Goal: Task Accomplishment & Management: Complete application form

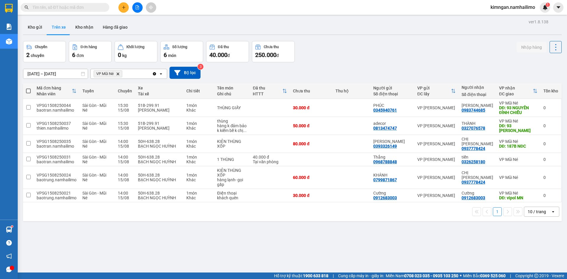
click at [66, 4] on input "text" at bounding box center [68, 7] width 70 height 7
paste input "0947070600"
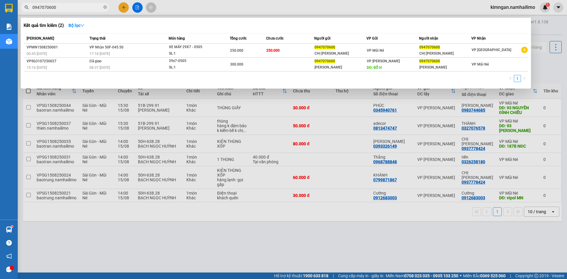
type input "0947070600"
click at [370, 256] on div at bounding box center [283, 139] width 567 height 279
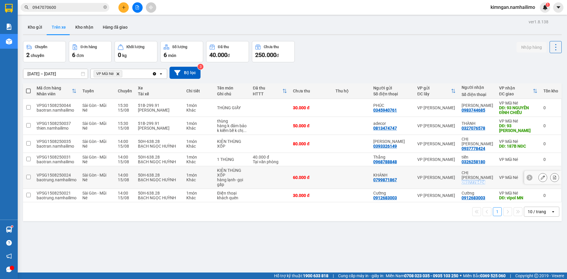
drag, startPoint x: 462, startPoint y: 176, endPoint x: 485, endPoint y: 176, distance: 22.8
click at [485, 176] on div "CHỊ [PERSON_NAME] 0937778424" at bounding box center [478, 178] width 32 height 14
checkbox input "true"
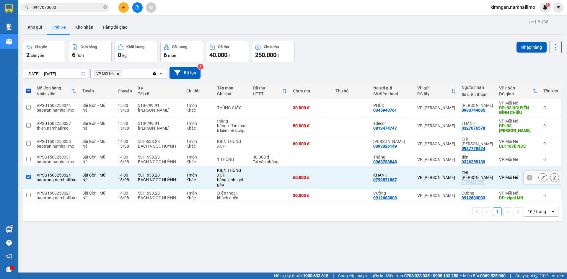
copy div "0937778424"
click at [553, 194] on icon at bounding box center [554, 196] width 3 height 4
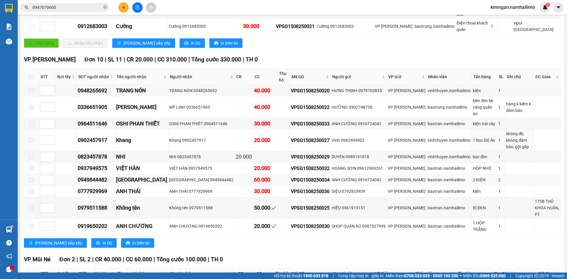
scroll to position [160, 0]
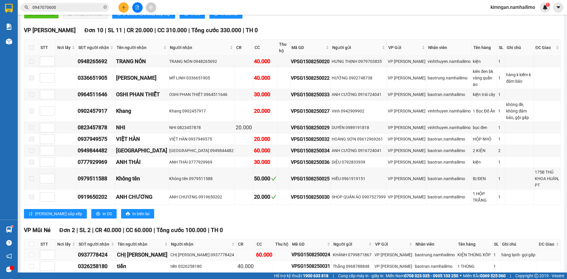
click at [29, 249] on td at bounding box center [31, 255] width 15 height 12
click at [30, 253] on input "checkbox" at bounding box center [31, 255] width 5 height 5
checkbox input "true"
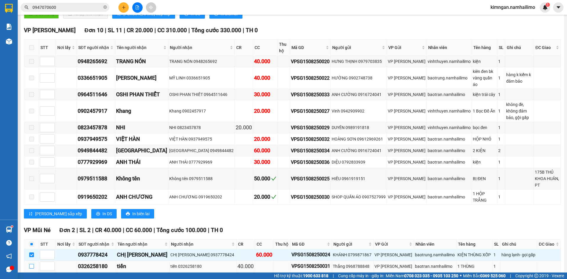
click at [33, 264] on input "checkbox" at bounding box center [31, 266] width 5 height 5
checkbox input "true"
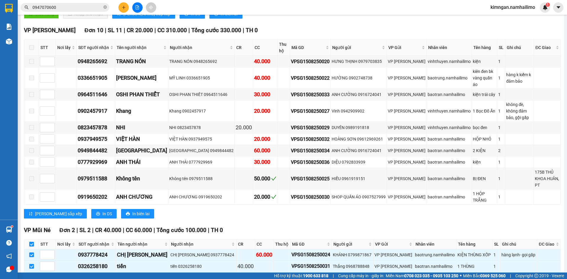
click at [96, 277] on button "Nhập kho nhận" at bounding box center [113, 281] width 45 height 9
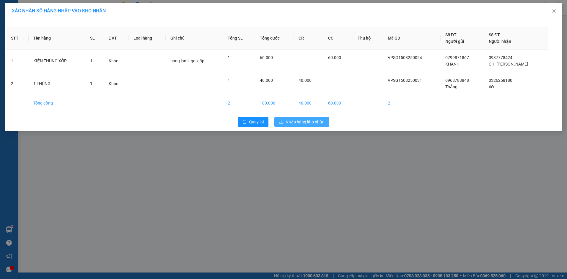
click at [298, 120] on span "Nhập hàng kho nhận" at bounding box center [305, 122] width 39 height 7
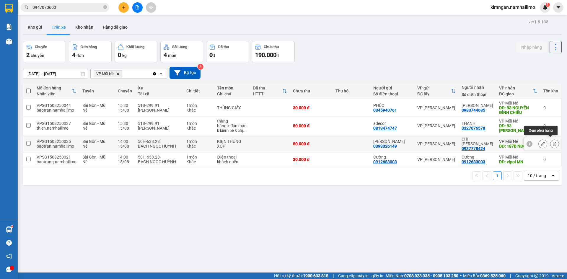
click at [553, 142] on icon at bounding box center [555, 144] width 4 height 4
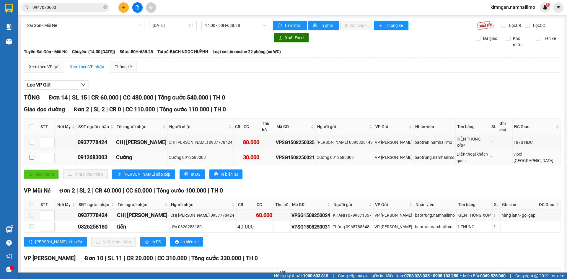
click at [31, 155] on input "checkbox" at bounding box center [31, 157] width 5 height 5
checkbox input "true"
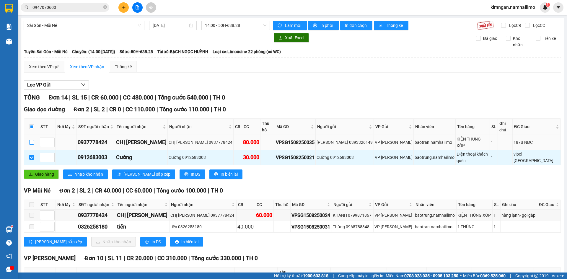
click at [32, 140] on input "checkbox" at bounding box center [31, 142] width 5 height 5
checkbox input "true"
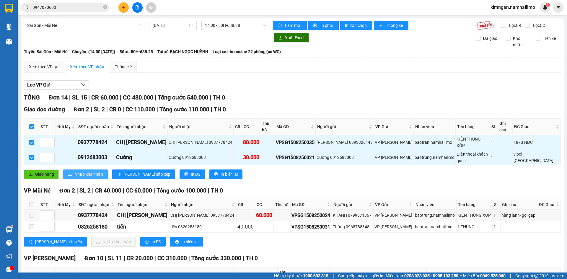
click at [87, 171] on span "Nhập kho nhận" at bounding box center [88, 174] width 29 height 7
checkbox input "false"
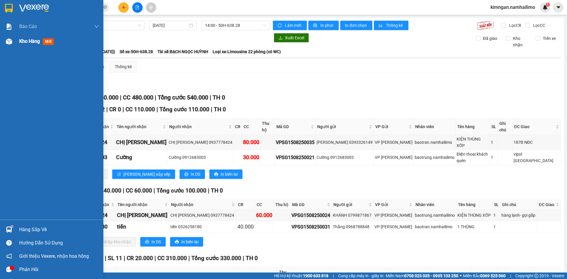
click at [21, 42] on span "Kho hàng" at bounding box center [29, 41] width 21 height 6
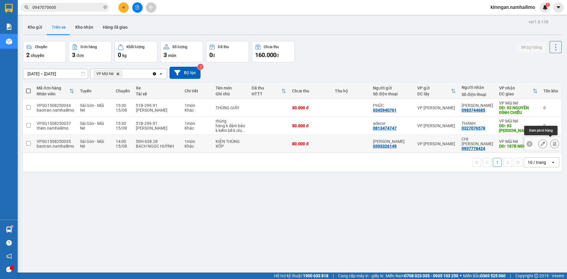
click at [553, 142] on icon at bounding box center [554, 144] width 3 height 4
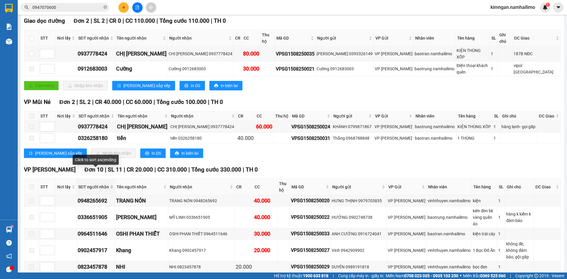
scroll to position [59, 0]
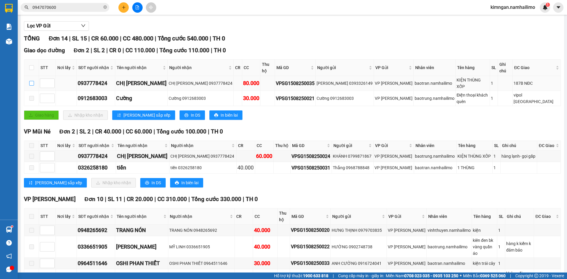
click at [30, 81] on input "checkbox" at bounding box center [31, 83] width 5 height 5
checkbox input "true"
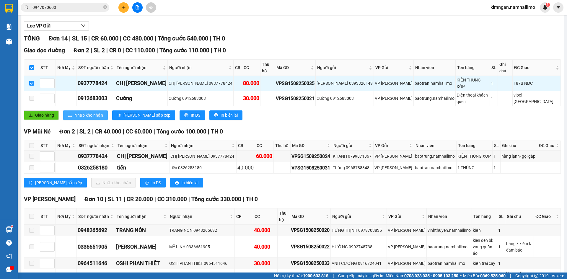
click at [71, 113] on icon "download" at bounding box center [70, 115] width 4 height 4
checkbox input "false"
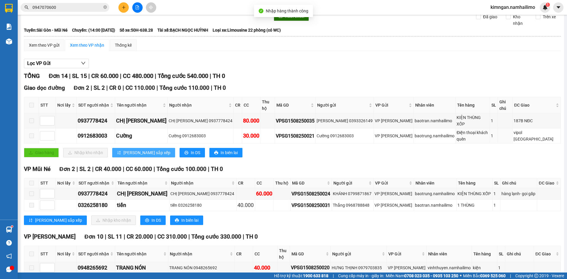
scroll to position [0, 0]
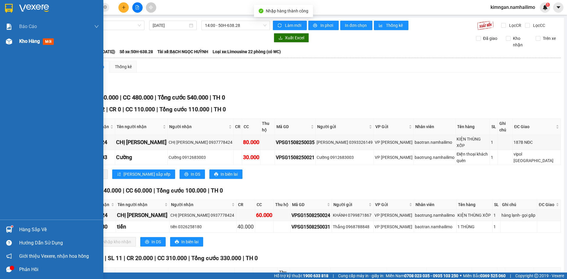
click at [24, 42] on span "Kho hàng" at bounding box center [29, 41] width 21 height 6
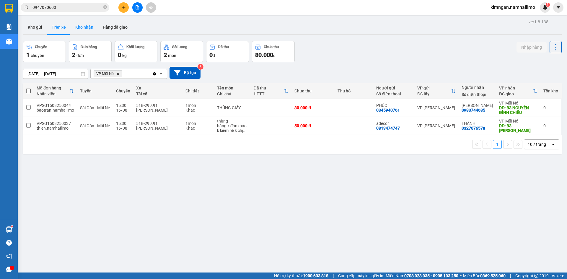
click at [85, 28] on button "Kho nhận" at bounding box center [84, 27] width 27 height 14
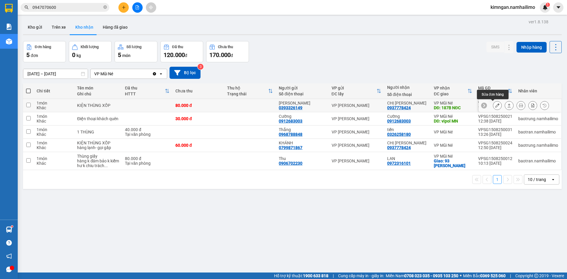
click at [496, 107] on icon at bounding box center [498, 105] width 4 height 4
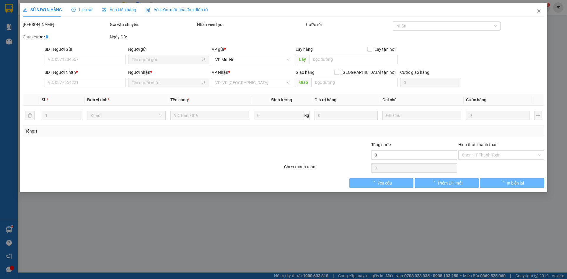
type input "0393326149"
type input "[PERSON_NAME]"
type input "0937778424"
type input "CHỊ [PERSON_NAME]"
type input "187B NĐC"
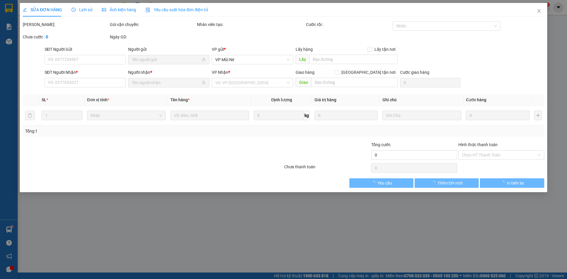
type input "80.000"
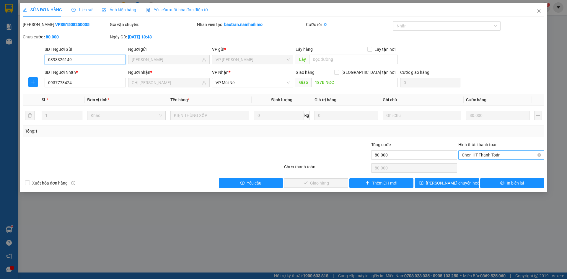
click at [474, 155] on span "Chọn HT Thanh Toán" at bounding box center [501, 155] width 79 height 9
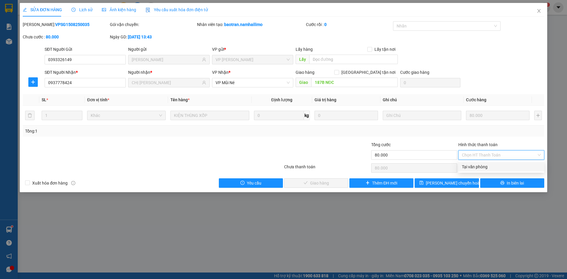
click at [472, 166] on div "Tại văn phòng" at bounding box center [501, 167] width 79 height 7
type input "0"
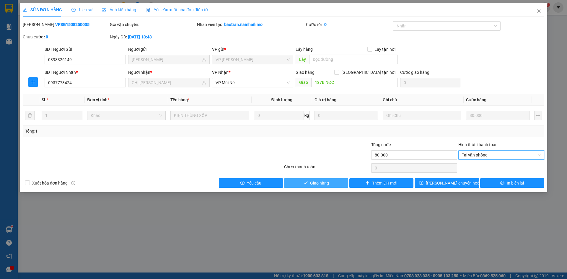
click at [319, 186] on span "Giao hàng" at bounding box center [319, 183] width 19 height 7
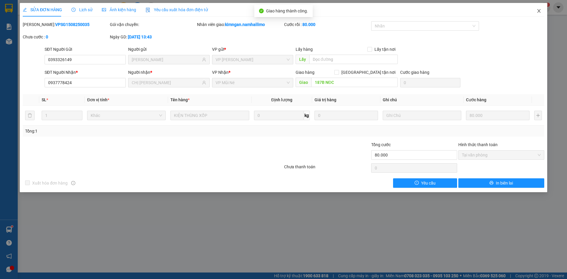
click at [539, 13] on icon "close" at bounding box center [539, 11] width 5 height 5
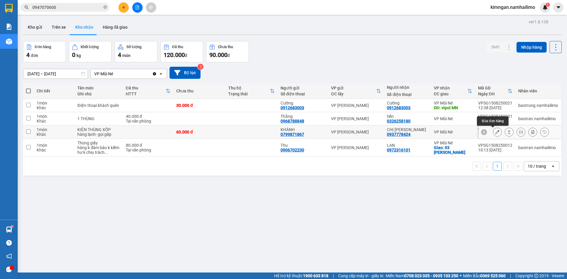
click at [496, 133] on icon at bounding box center [498, 132] width 4 height 4
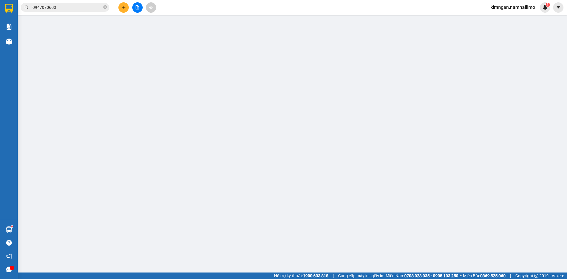
type input "0799871867"
type input "KHÁNH"
type input "0937778424"
type input "CHỊ [PERSON_NAME]"
type input "60.000"
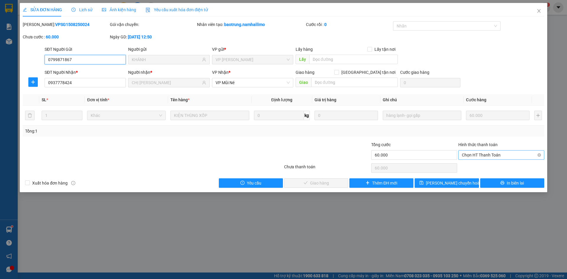
click at [472, 158] on span "Chọn HT Thanh Toán" at bounding box center [501, 155] width 79 height 9
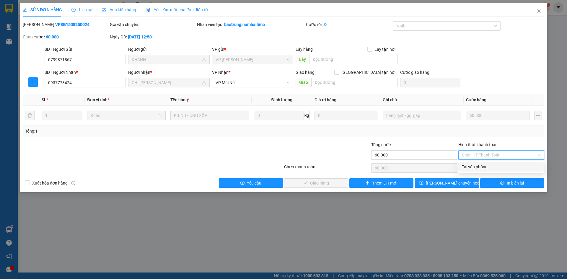
click at [474, 167] on div "Tại văn phòng" at bounding box center [501, 167] width 79 height 7
type input "0"
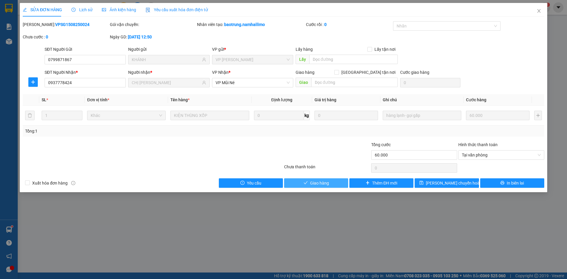
click at [321, 184] on span "Giao hàng" at bounding box center [319, 183] width 19 height 7
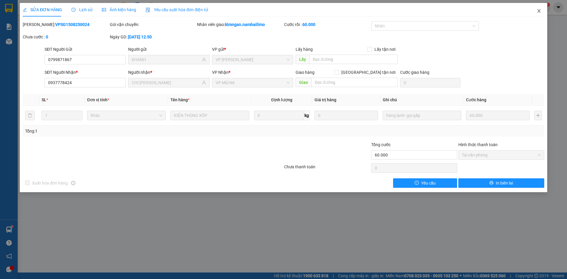
click at [538, 13] on icon "close" at bounding box center [539, 11] width 5 height 5
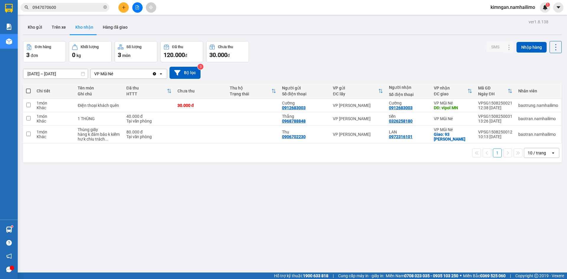
click at [153, 74] on icon "Clear value" at bounding box center [154, 74] width 5 height 5
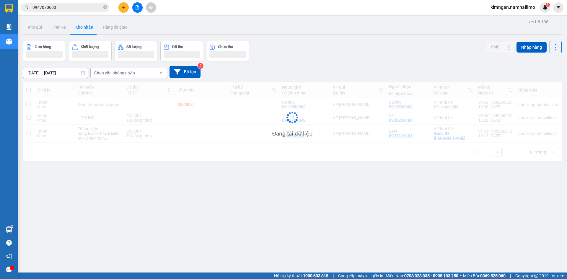
click at [119, 76] on div "Chọn văn phòng nhận" at bounding box center [125, 72] width 68 height 9
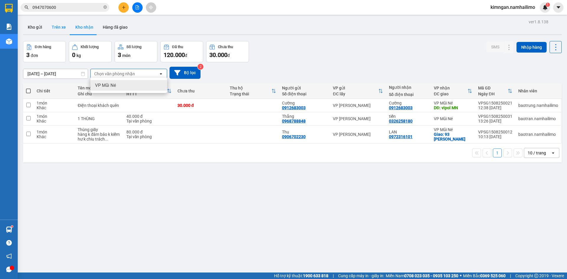
click at [60, 29] on button "Trên xe" at bounding box center [59, 27] width 24 height 14
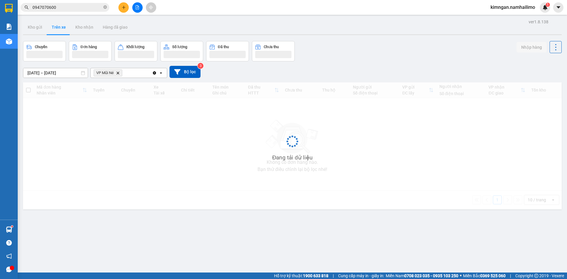
click at [118, 73] on icon "Delete" at bounding box center [118, 73] width 4 height 4
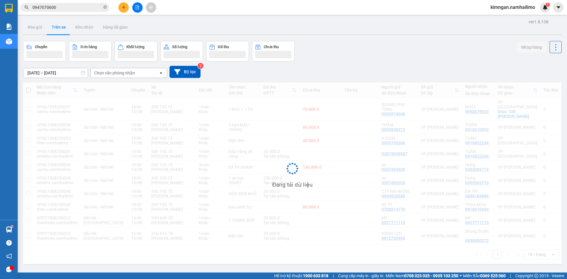
click at [118, 73] on div "Chọn văn phòng nhận" at bounding box center [114, 73] width 41 height 6
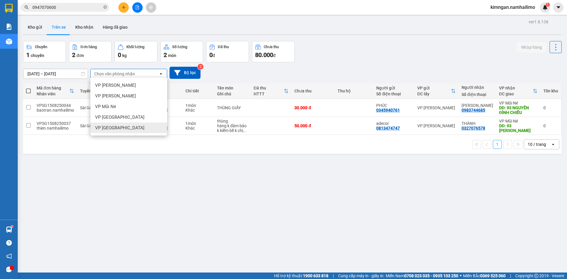
click at [112, 124] on div "VP [GEOGRAPHIC_DATA]" at bounding box center [128, 128] width 77 height 11
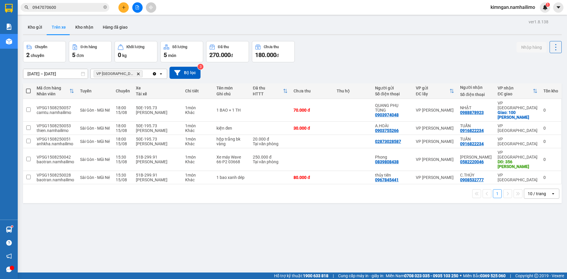
click at [137, 73] on icon "Delete" at bounding box center [139, 74] width 4 height 4
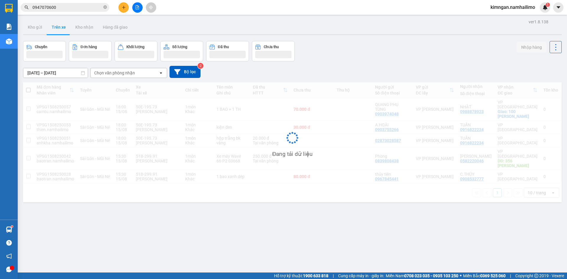
click at [126, 73] on div "Chọn văn phòng nhận" at bounding box center [114, 73] width 41 height 6
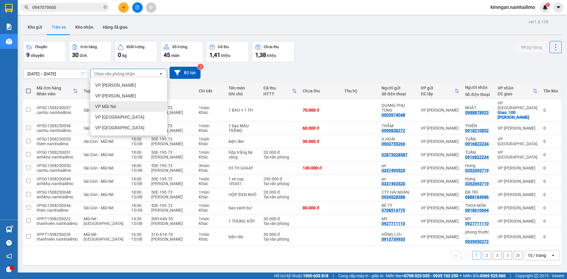
click at [113, 107] on span "VP Mũi Né" at bounding box center [105, 107] width 21 height 6
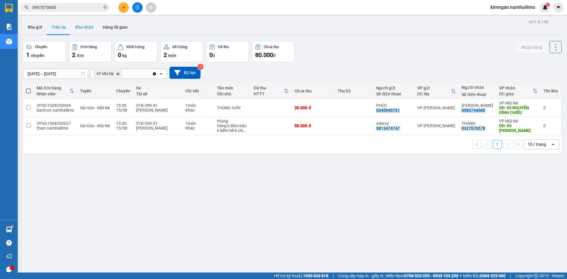
click at [82, 30] on button "Kho nhận" at bounding box center [84, 27] width 27 height 14
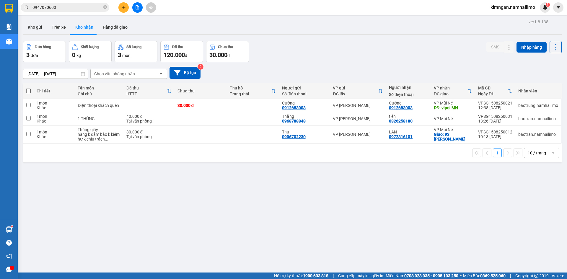
click at [108, 70] on div "Chọn văn phòng nhận" at bounding box center [125, 73] width 68 height 9
click at [110, 83] on div "VP Mũi Né" at bounding box center [128, 86] width 77 height 11
click at [496, 118] on icon at bounding box center [498, 119] width 4 height 4
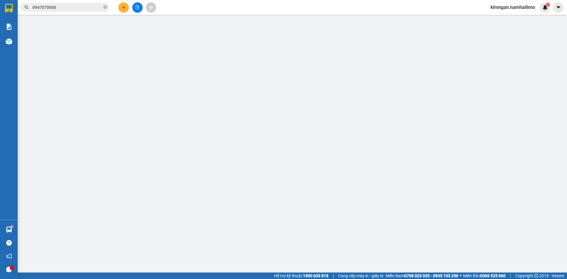
type input "0968788848"
type input "Thắng"
type input "0326258180"
type input "tiến"
type input "40.000"
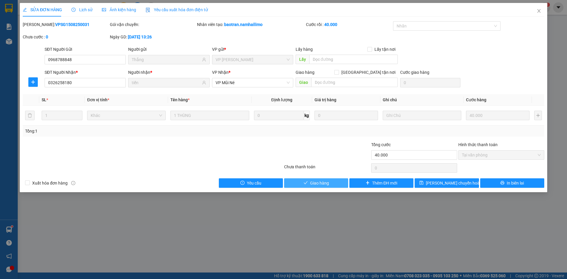
click at [317, 186] on span "Giao hàng" at bounding box center [319, 183] width 19 height 7
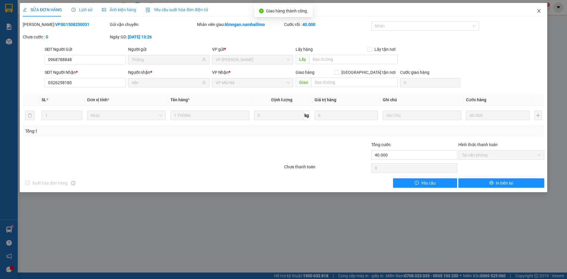
click at [540, 12] on icon "close" at bounding box center [539, 11] width 5 height 5
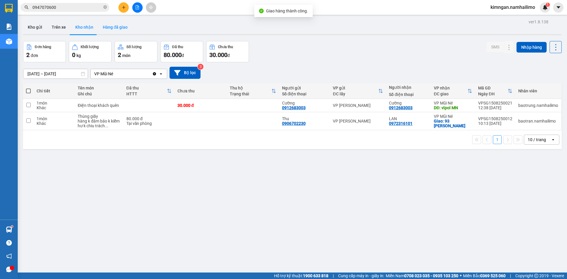
click at [119, 27] on button "Hàng đã giao" at bounding box center [115, 27] width 34 height 14
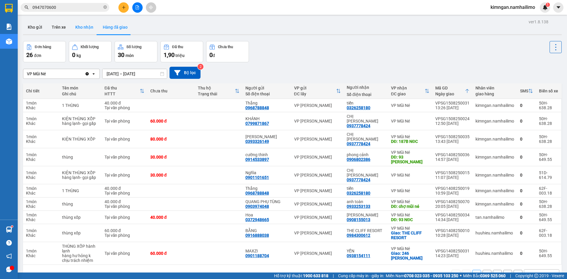
click at [89, 28] on button "Kho nhận" at bounding box center [84, 27] width 27 height 14
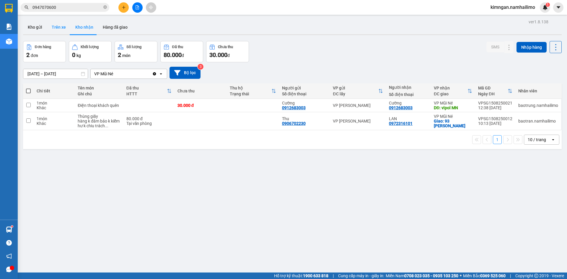
click at [54, 24] on button "Trên xe" at bounding box center [59, 27] width 24 height 14
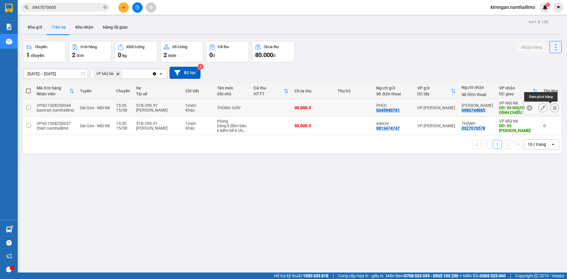
click at [553, 110] on icon at bounding box center [554, 108] width 3 height 4
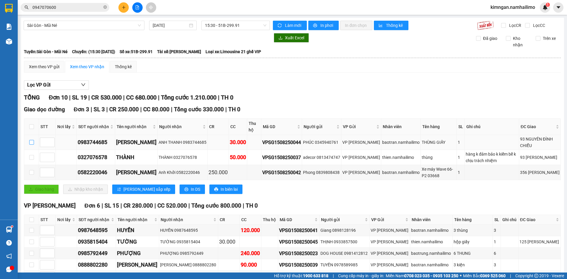
click at [31, 142] on input "checkbox" at bounding box center [31, 142] width 5 height 5
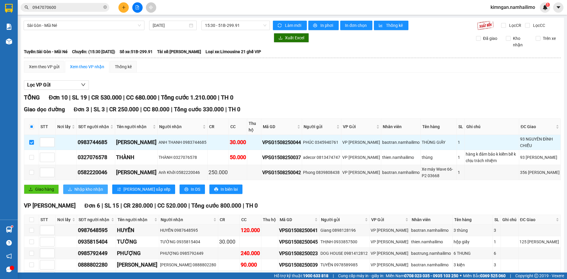
click at [75, 189] on span "Nhập kho nhận" at bounding box center [88, 189] width 29 height 7
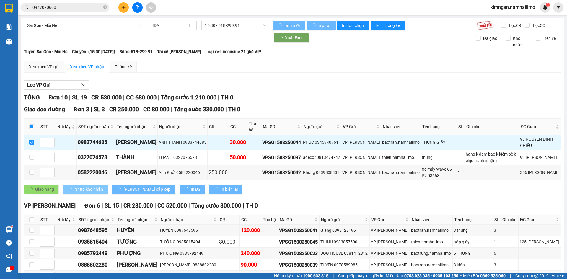
checkbox input "false"
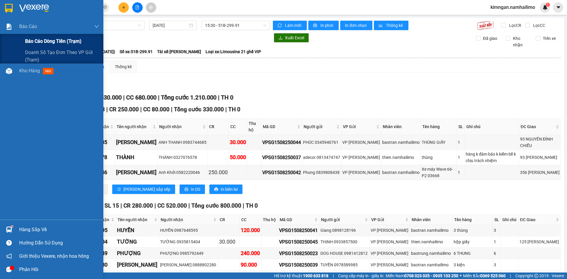
click at [36, 36] on div "Báo cáo dòng tiền (trạm)" at bounding box center [62, 41] width 74 height 15
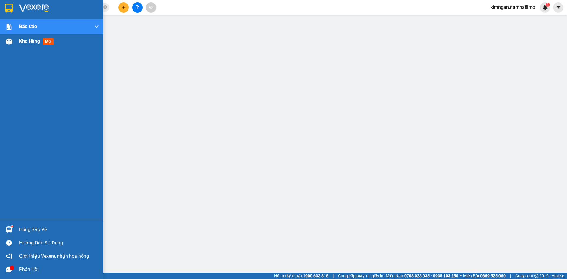
click at [25, 38] on span "Kho hàng" at bounding box center [29, 41] width 21 height 6
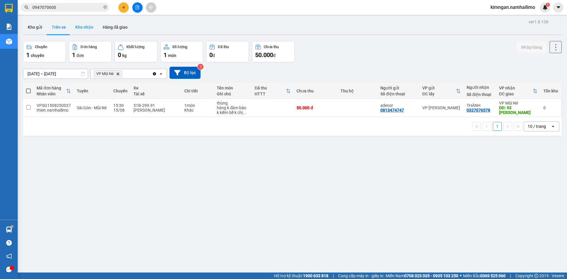
click at [90, 27] on button "Kho nhận" at bounding box center [84, 27] width 27 height 14
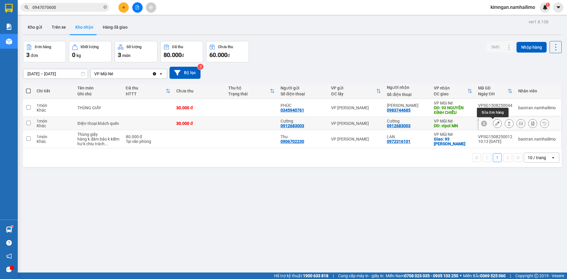
click at [493, 125] on button at bounding box center [497, 123] width 8 height 10
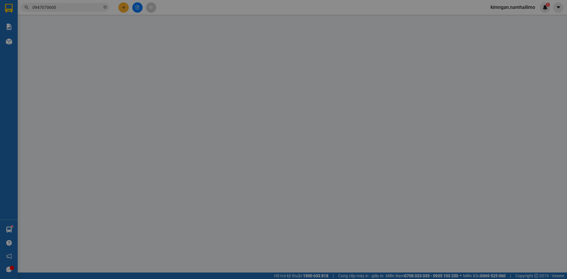
type input "0912683003"
type input "Cường"
type input "0912683003"
type input "Cường"
type input "vipol [GEOGRAPHIC_DATA]"
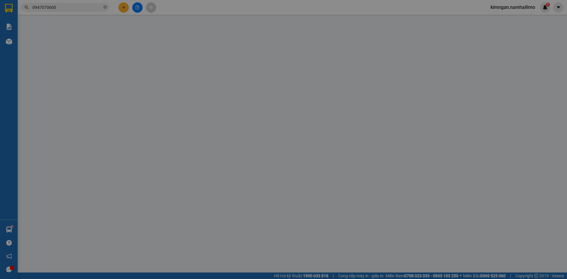
type input "30.000"
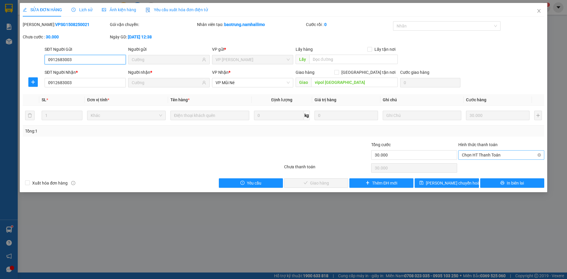
click at [490, 157] on span "Chọn HT Thanh Toán" at bounding box center [501, 155] width 79 height 9
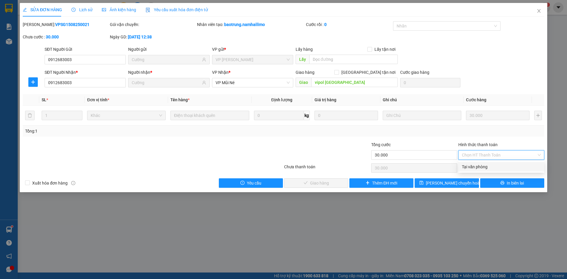
click at [481, 168] on div "Tại văn phòng" at bounding box center [501, 167] width 79 height 7
type input "0"
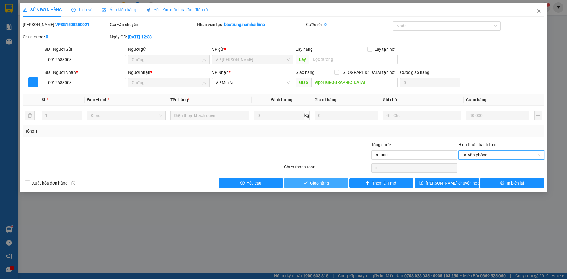
click at [309, 183] on button "Giao hàng" at bounding box center [316, 182] width 64 height 9
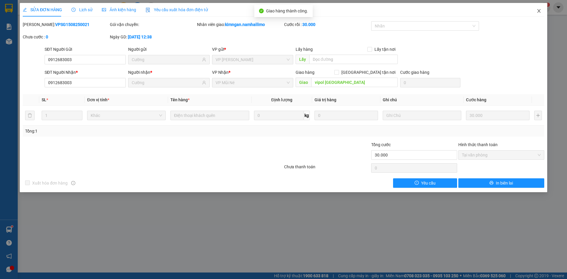
click at [538, 9] on icon "close" at bounding box center [539, 11] width 5 height 5
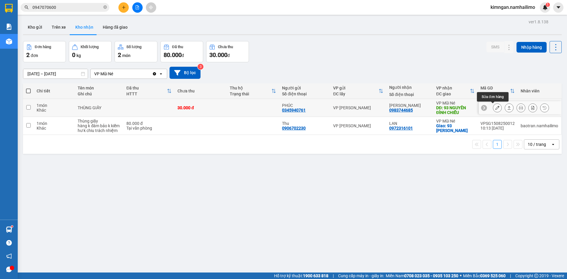
click at [496, 109] on icon at bounding box center [498, 108] width 4 height 4
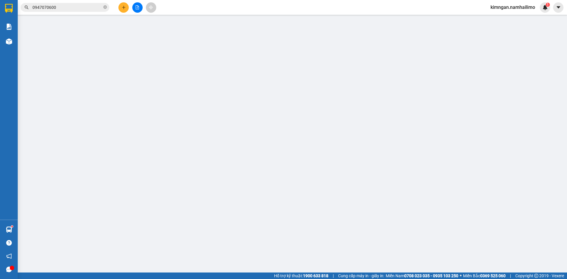
type input "0345940761"
type input "PHÚC"
type input "0983744685"
type input "[PERSON_NAME]"
type input "93 NGUYÊN ĐÌNH CHIỂU"
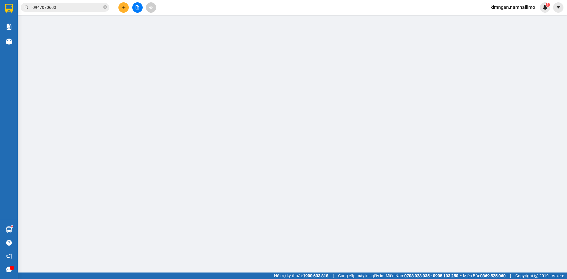
type input "30.000"
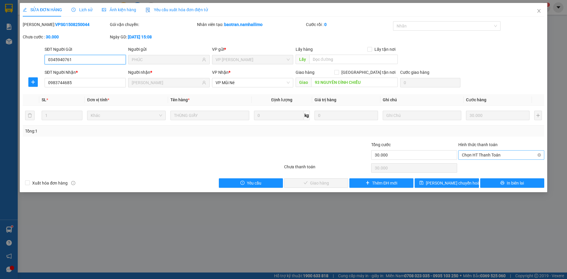
click at [479, 158] on span "Chọn HT Thanh Toán" at bounding box center [501, 155] width 79 height 9
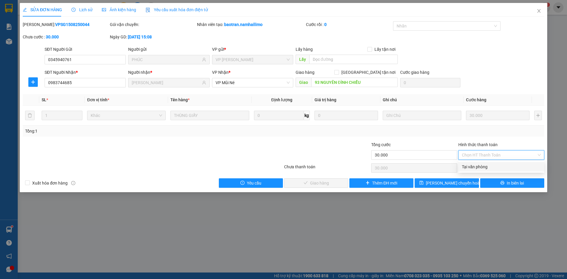
click at [478, 167] on div "Tại văn phòng" at bounding box center [501, 167] width 79 height 7
type input "0"
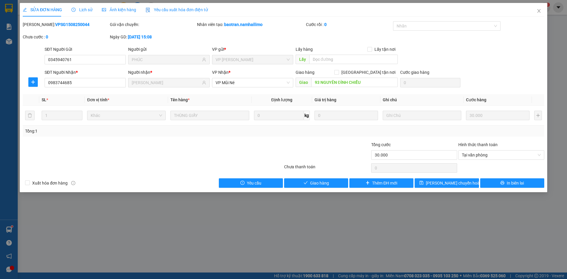
click at [321, 188] on div "SỬA ĐƠN HÀNG Lịch sử Ảnh kiện hàng Yêu cầu xuất hóa đơn điện tử Total Paid Fee …" at bounding box center [284, 97] width 528 height 189
click at [321, 185] on span "Giao hàng" at bounding box center [319, 183] width 19 height 7
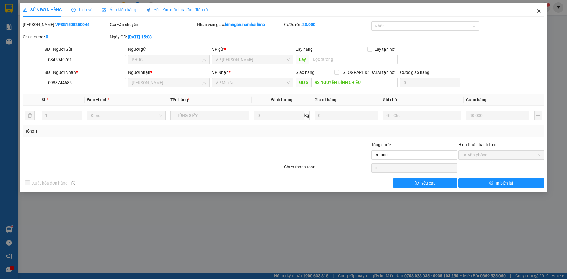
click at [539, 12] on icon "close" at bounding box center [539, 11] width 5 height 5
